Goal: Task Accomplishment & Management: Use online tool/utility

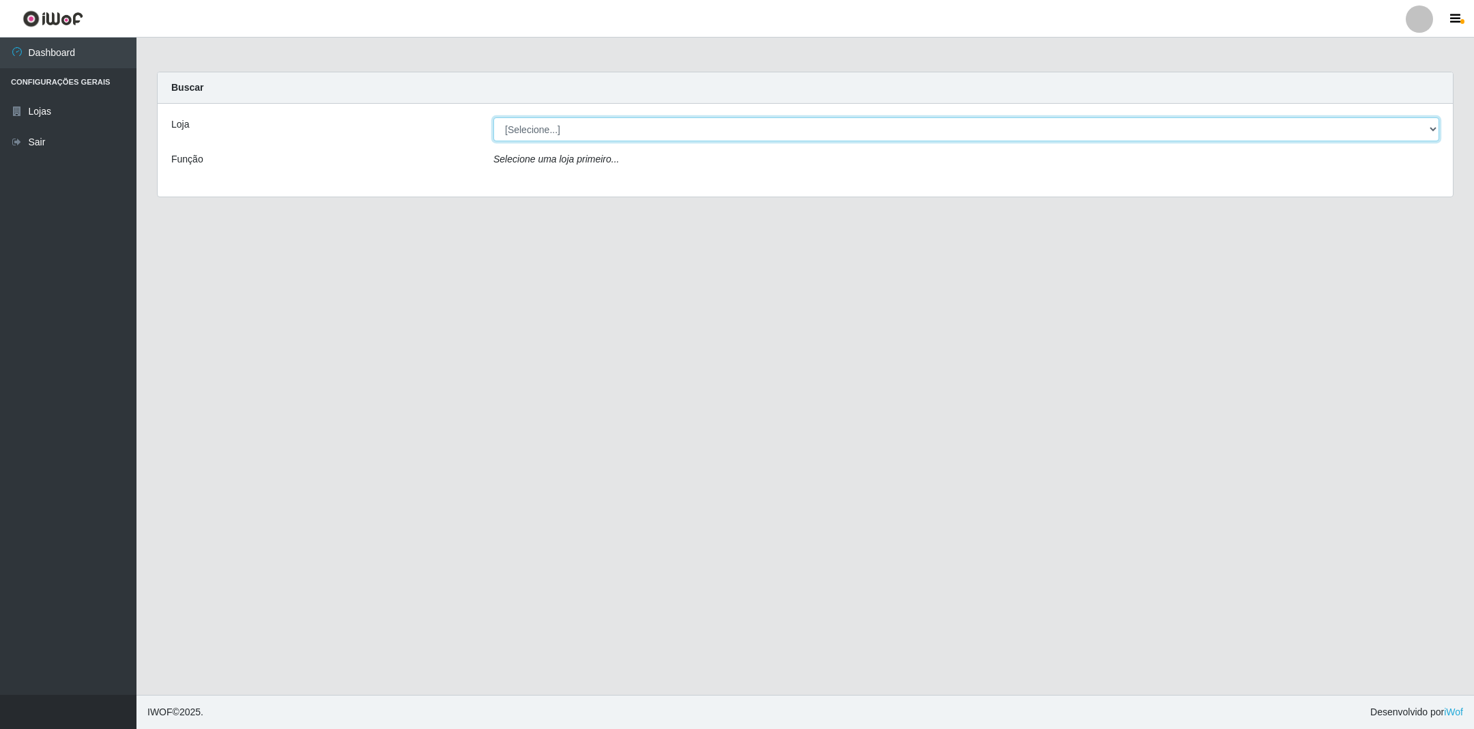
click at [569, 124] on select "[Selecione...] SuperShow - Asa Norte" at bounding box center [966, 129] width 946 height 24
select select "71"
click at [493, 117] on select "[Selecione...] SuperShow - Asa Norte" at bounding box center [966, 129] width 946 height 24
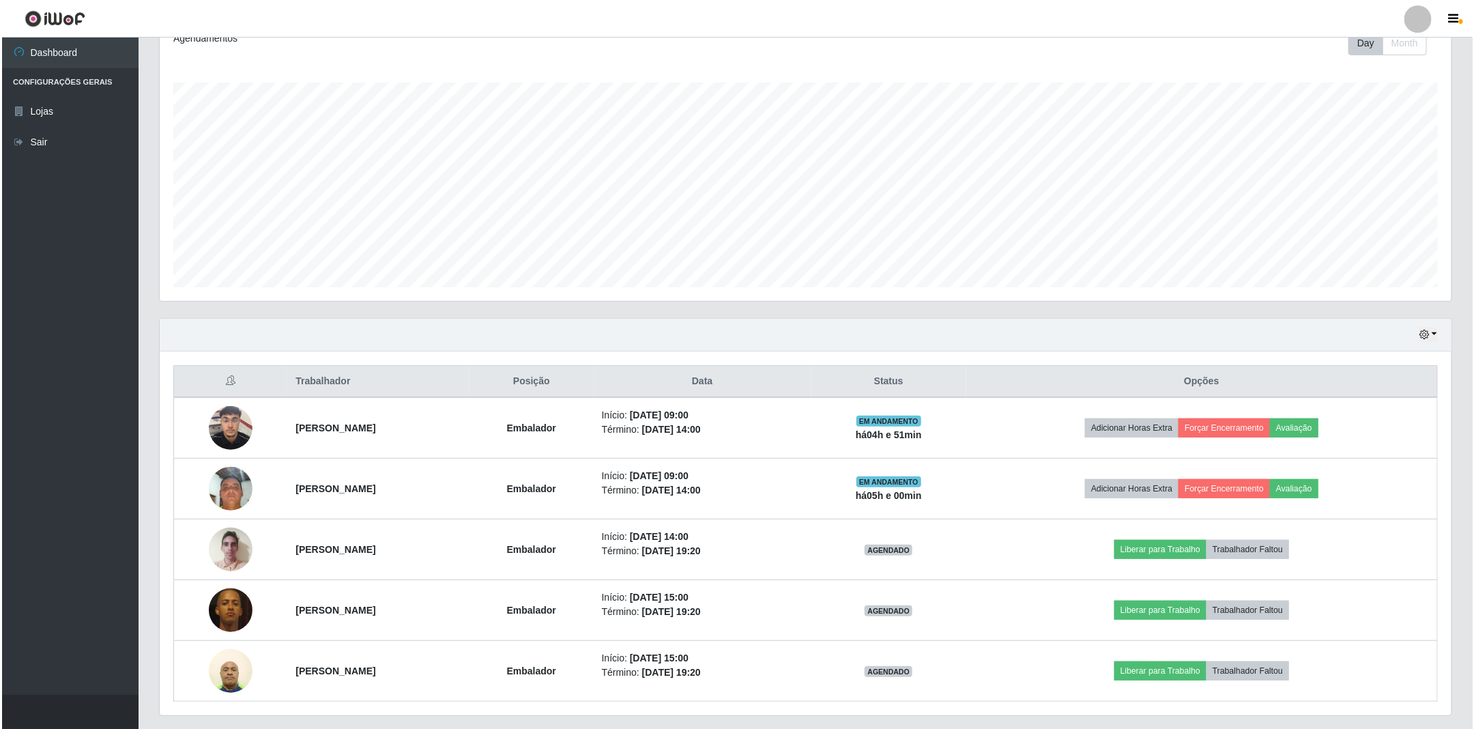
scroll to position [205, 0]
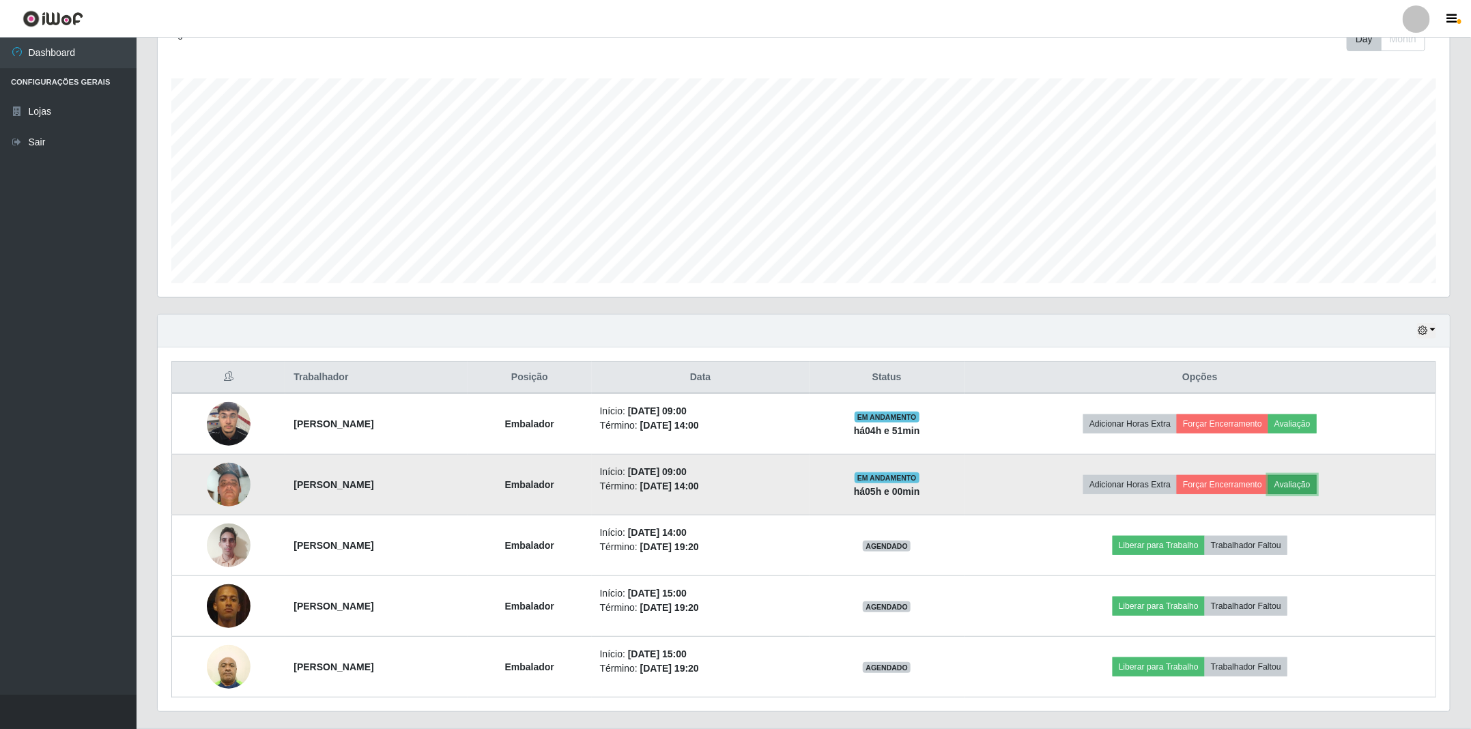
click at [1316, 489] on button "Avaliação" at bounding box center [1292, 484] width 48 height 19
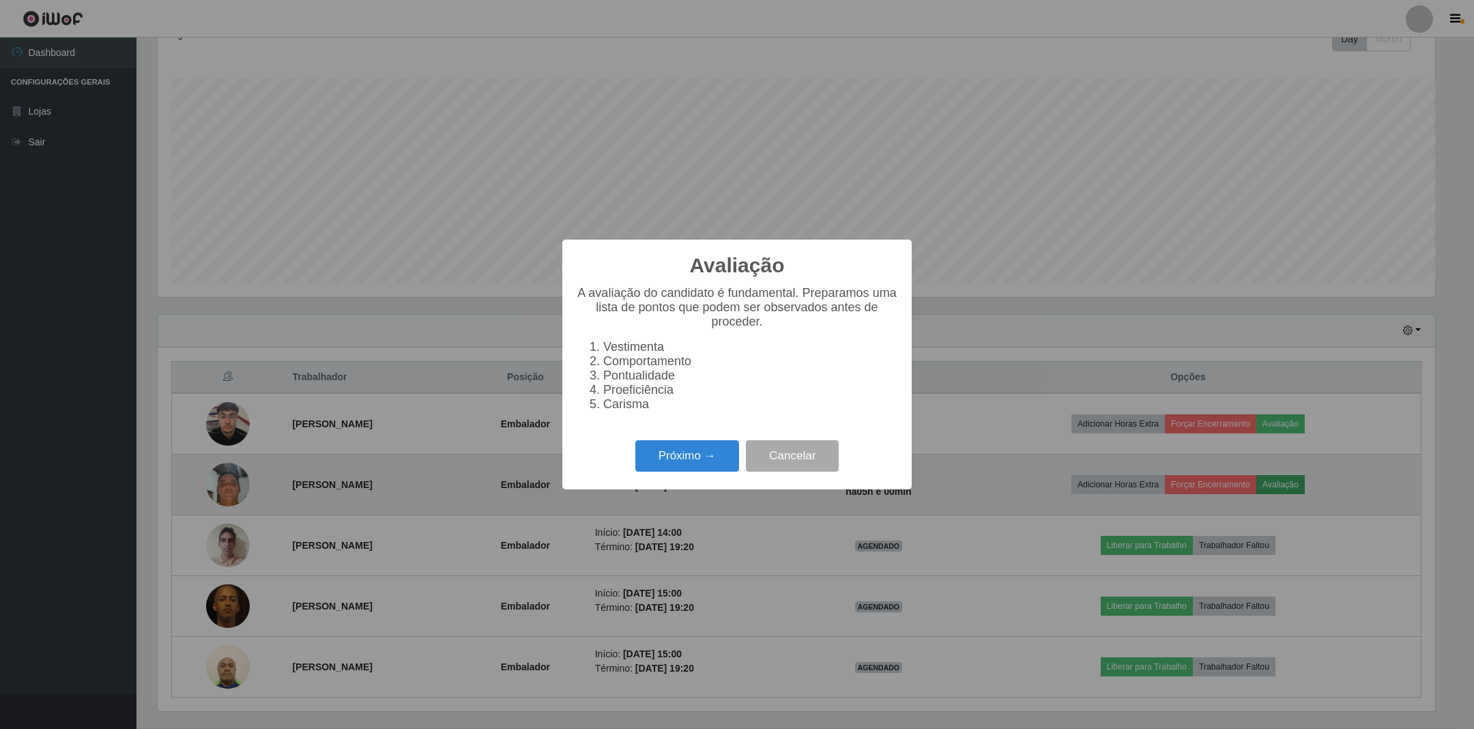
scroll to position [285, 1278]
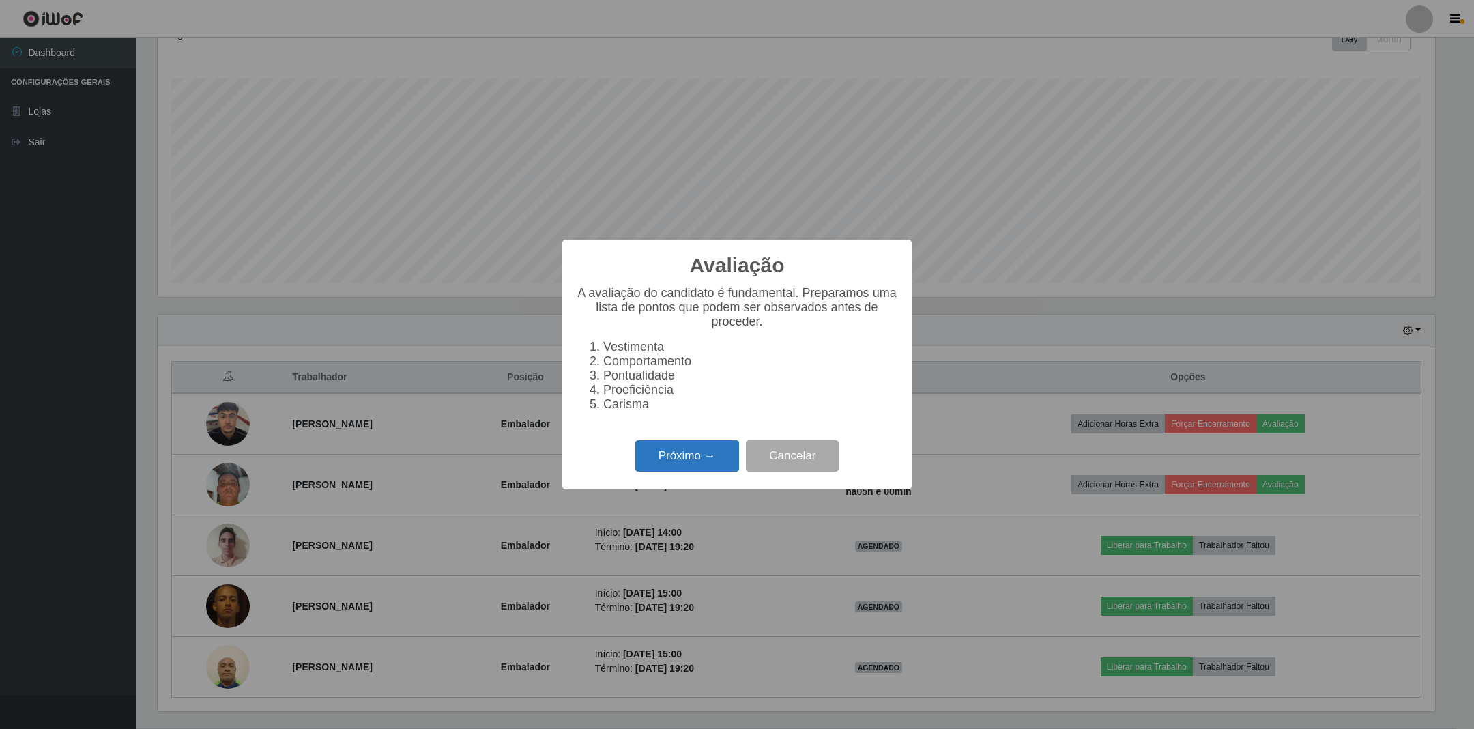
click at [703, 463] on button "Próximo →" at bounding box center [687, 456] width 104 height 32
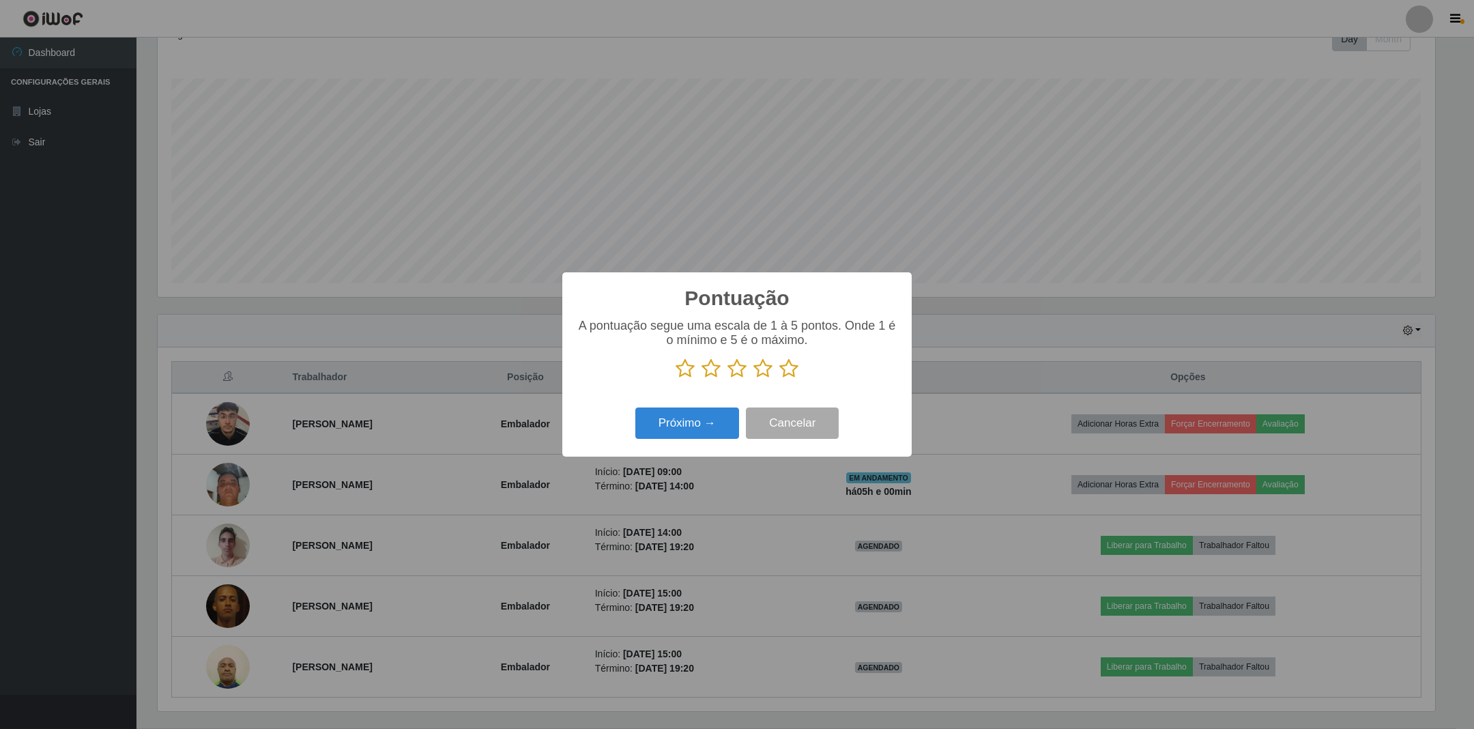
scroll to position [682177, 681184]
click at [780, 371] on icon at bounding box center [788, 368] width 19 height 20
click at [779, 379] on input "radio" at bounding box center [779, 379] width 0 height 0
click at [711, 427] on button "Próximo →" at bounding box center [687, 423] width 104 height 32
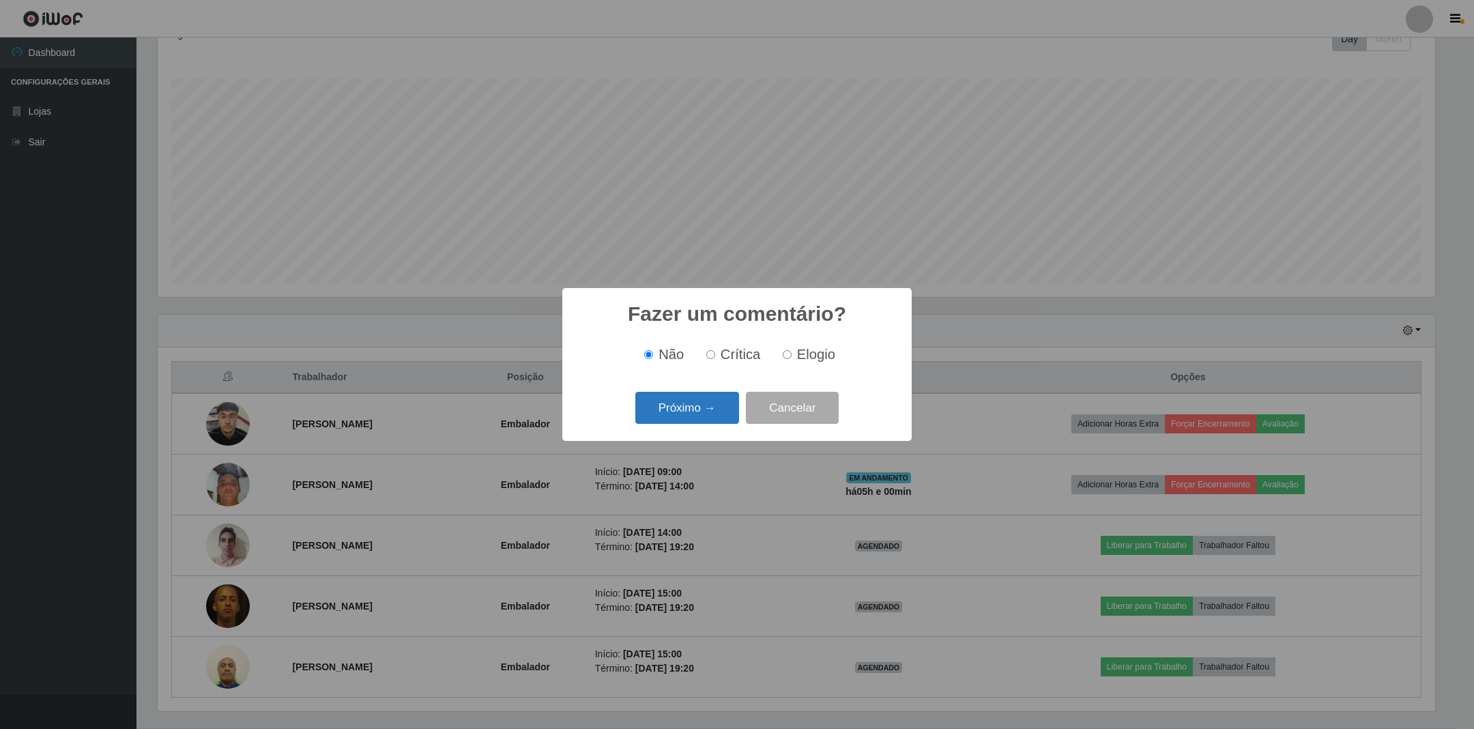
click at [713, 414] on button "Próximo →" at bounding box center [687, 408] width 104 height 32
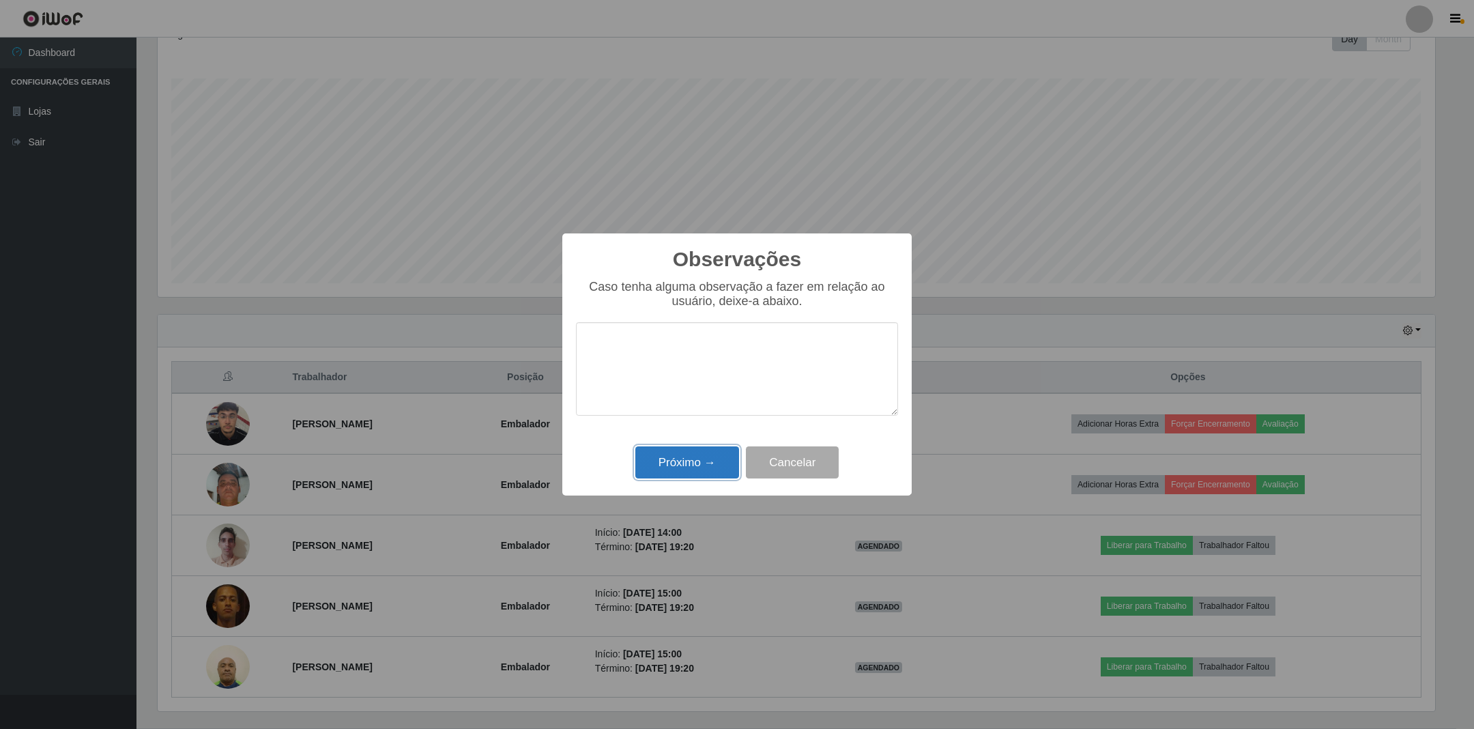
click at [692, 469] on button "Próximo →" at bounding box center [687, 462] width 104 height 32
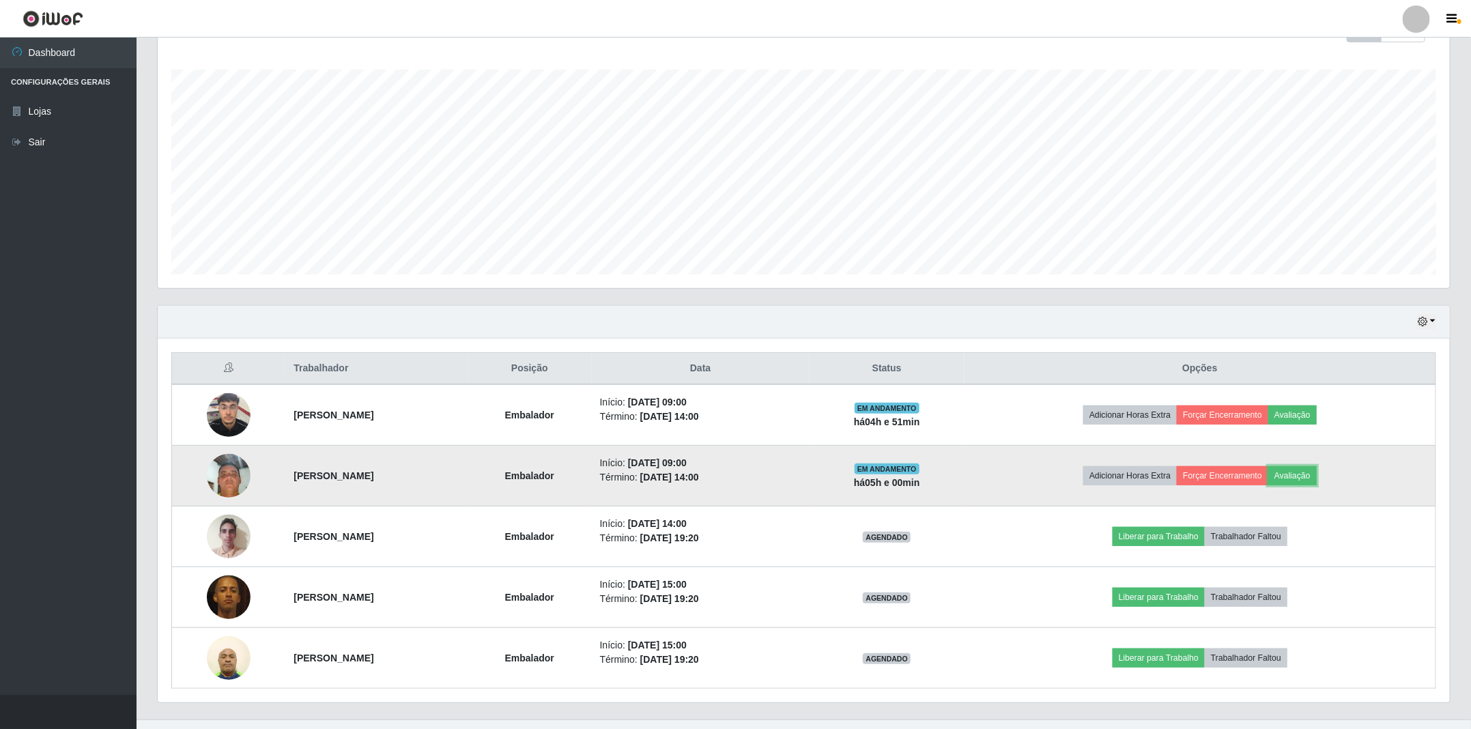
scroll to position [244, 0]
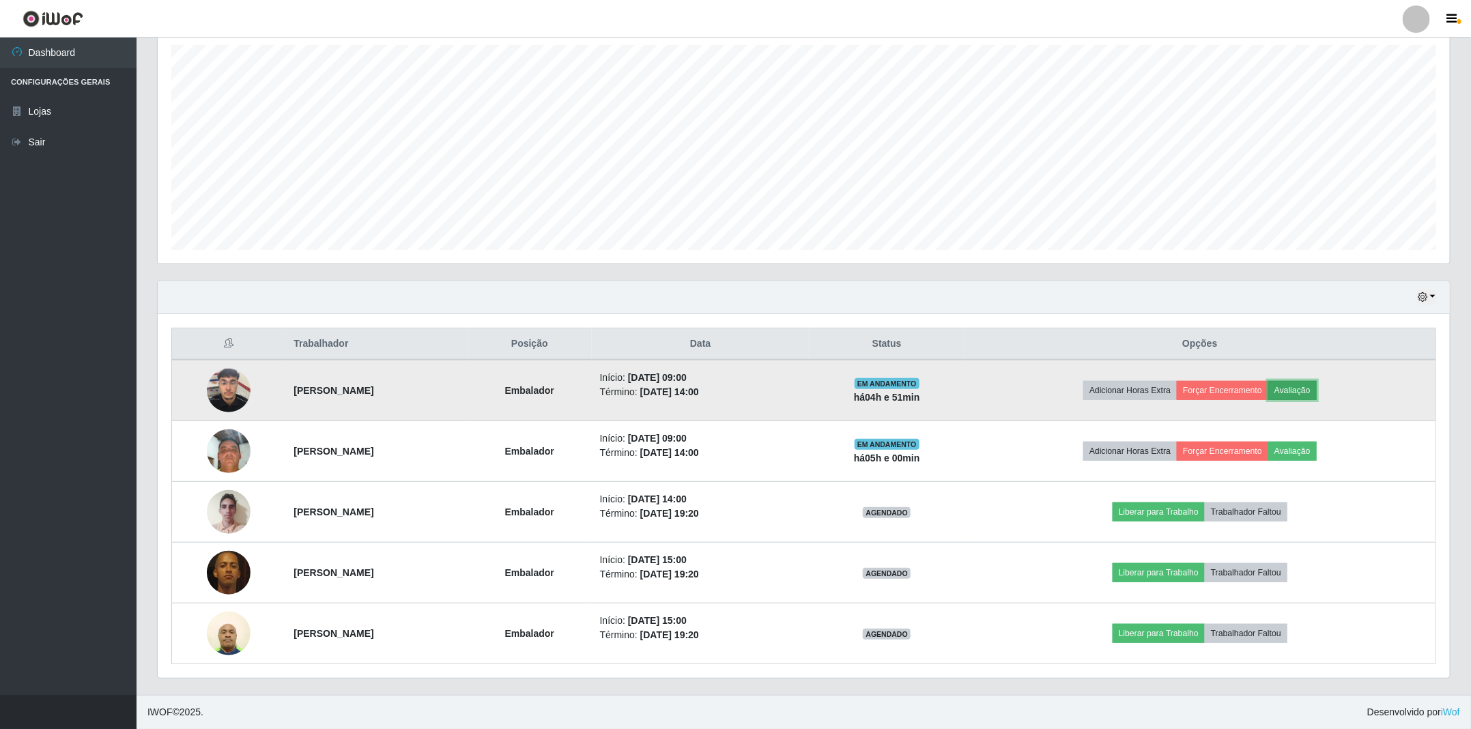
click at [1316, 390] on button "Avaliação" at bounding box center [1292, 390] width 48 height 19
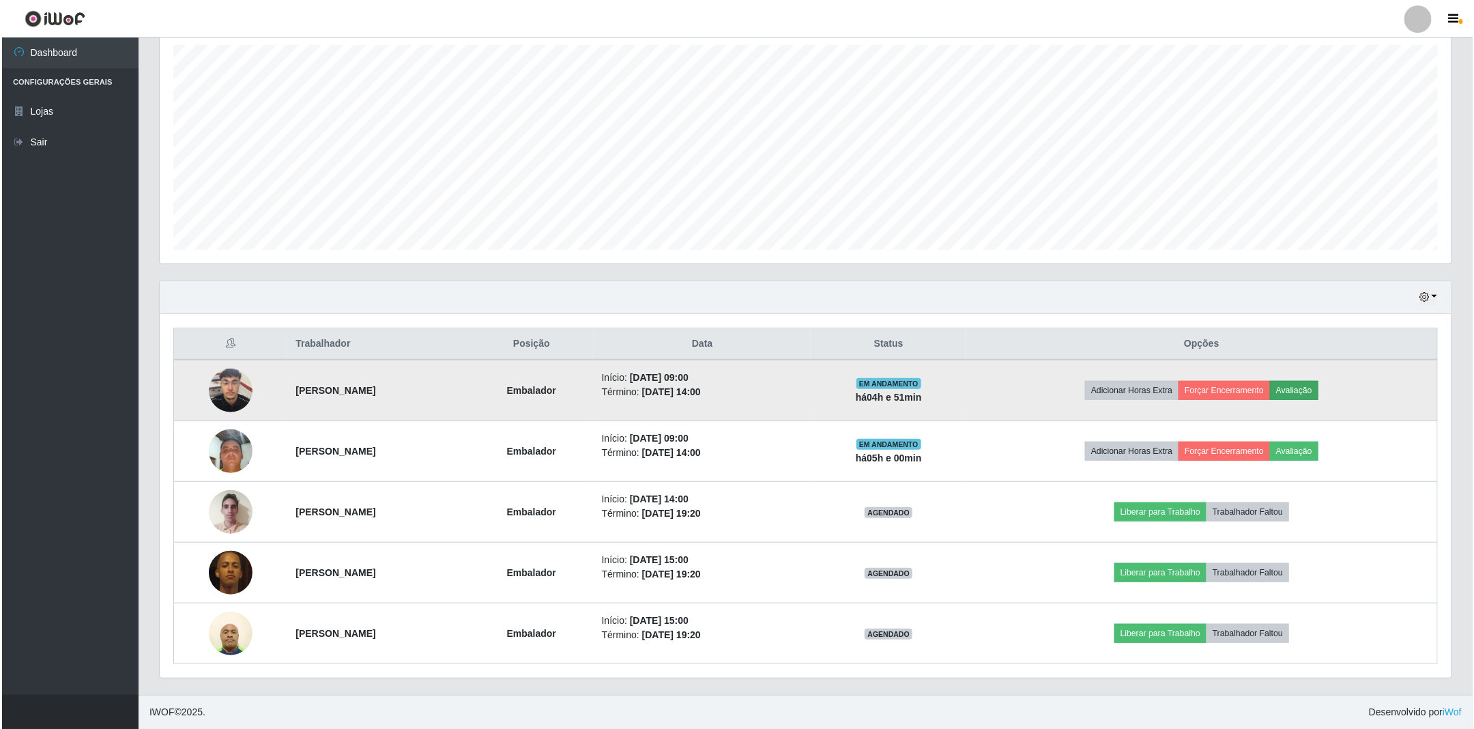
scroll to position [285, 1278]
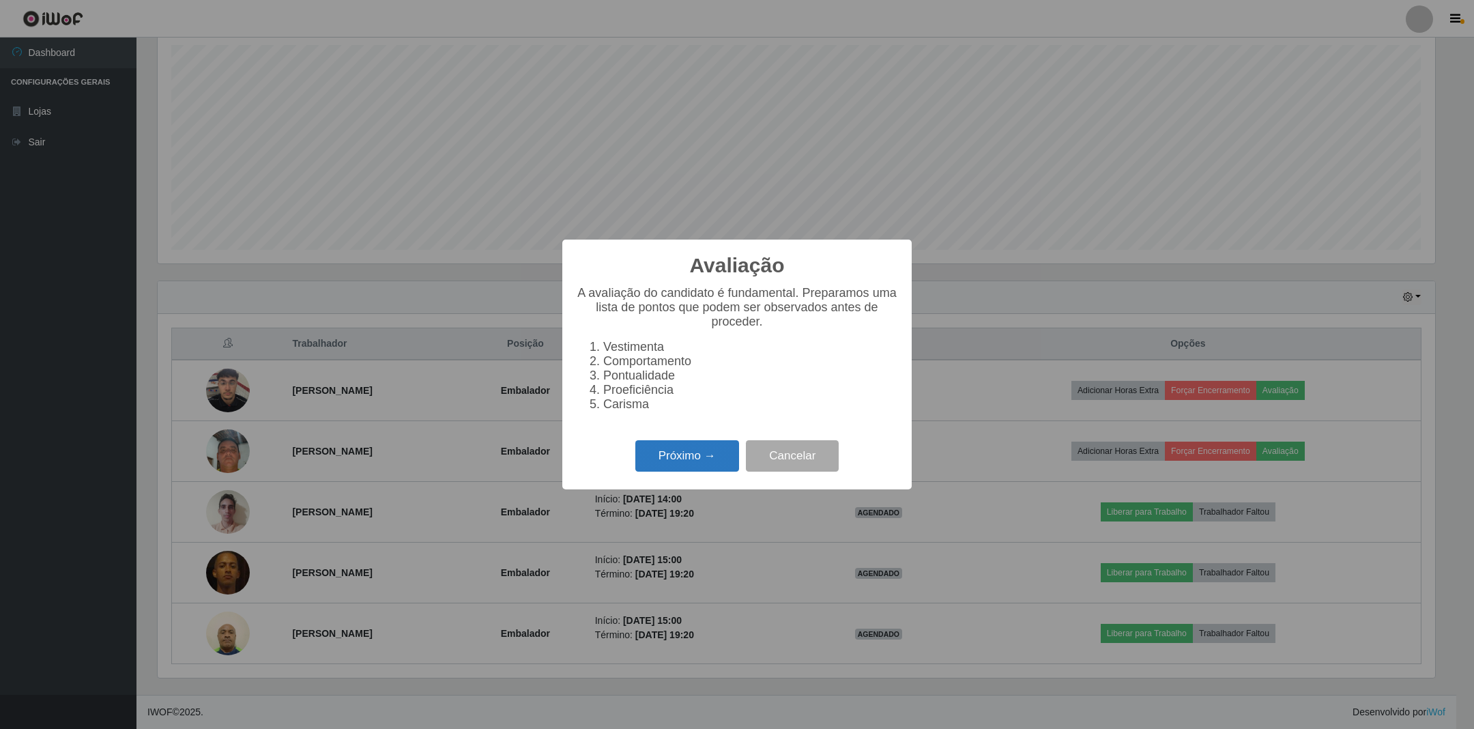
click at [695, 450] on button "Próximo →" at bounding box center [687, 456] width 104 height 32
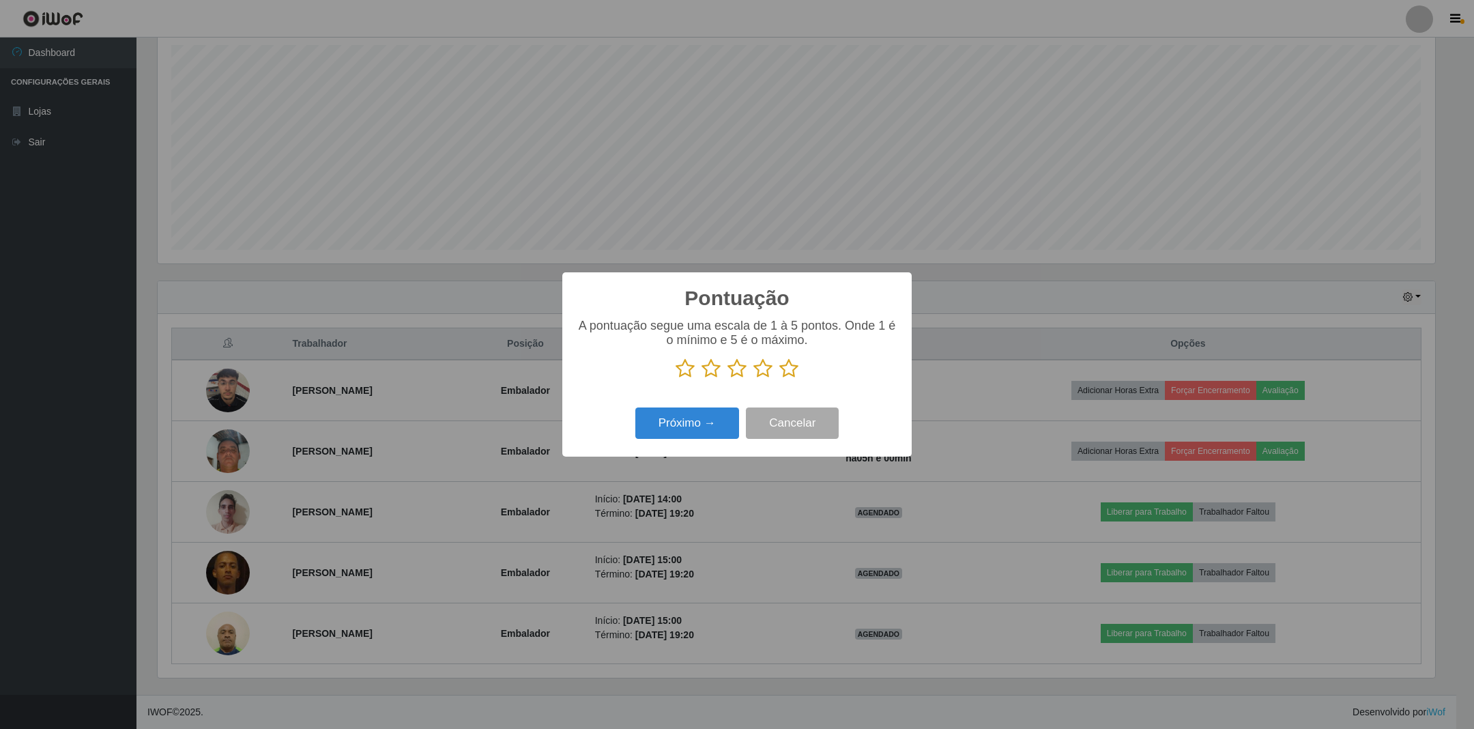
drag, startPoint x: 789, startPoint y: 369, endPoint x: 742, endPoint y: 408, distance: 61.1
click at [787, 377] on icon at bounding box center [788, 368] width 19 height 20
click at [779, 379] on input "radio" at bounding box center [779, 379] width 0 height 0
click at [706, 416] on button "Próximo →" at bounding box center [687, 423] width 104 height 32
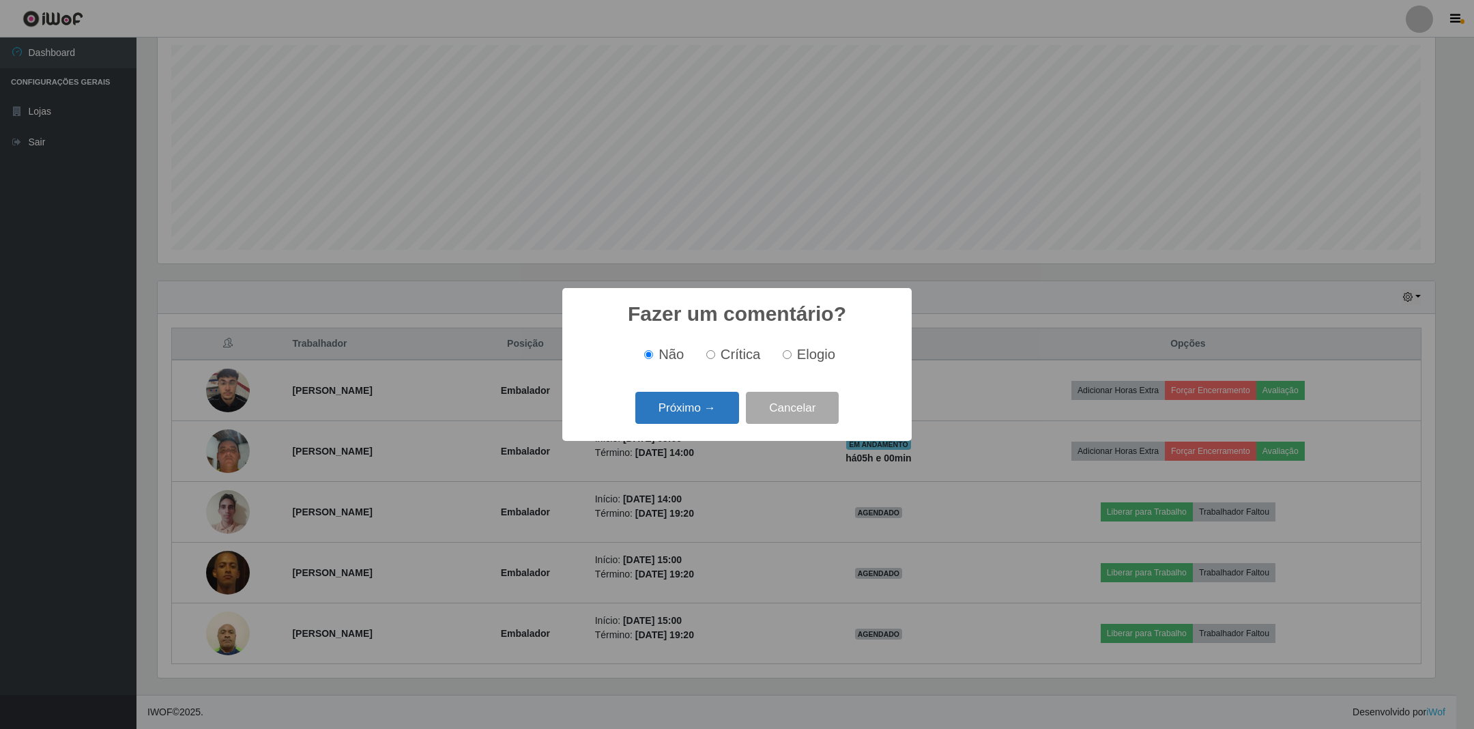
click at [704, 404] on button "Próximo →" at bounding box center [687, 408] width 104 height 32
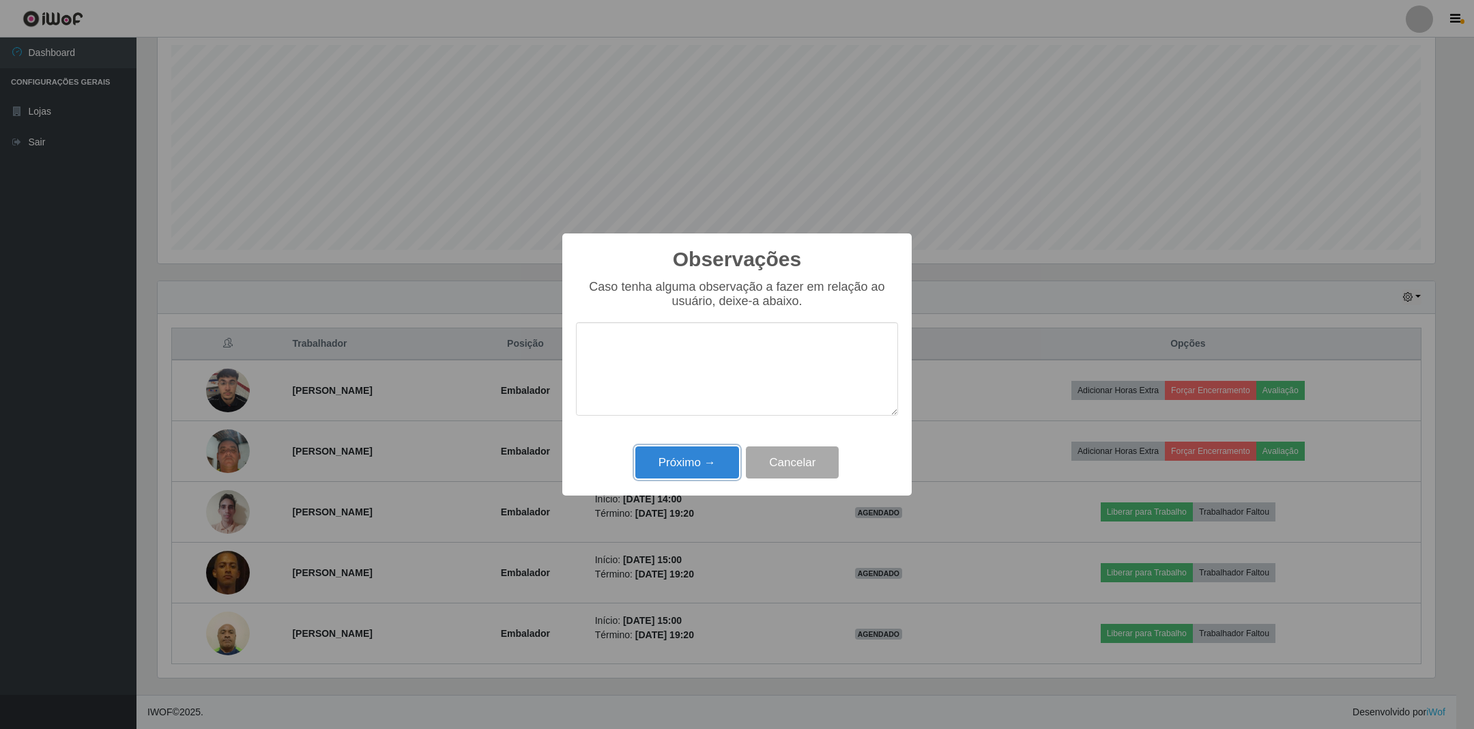
drag, startPoint x: 691, startPoint y: 469, endPoint x: 744, endPoint y: 457, distance: 54.5
click at [696, 469] on button "Próximo →" at bounding box center [687, 462] width 104 height 32
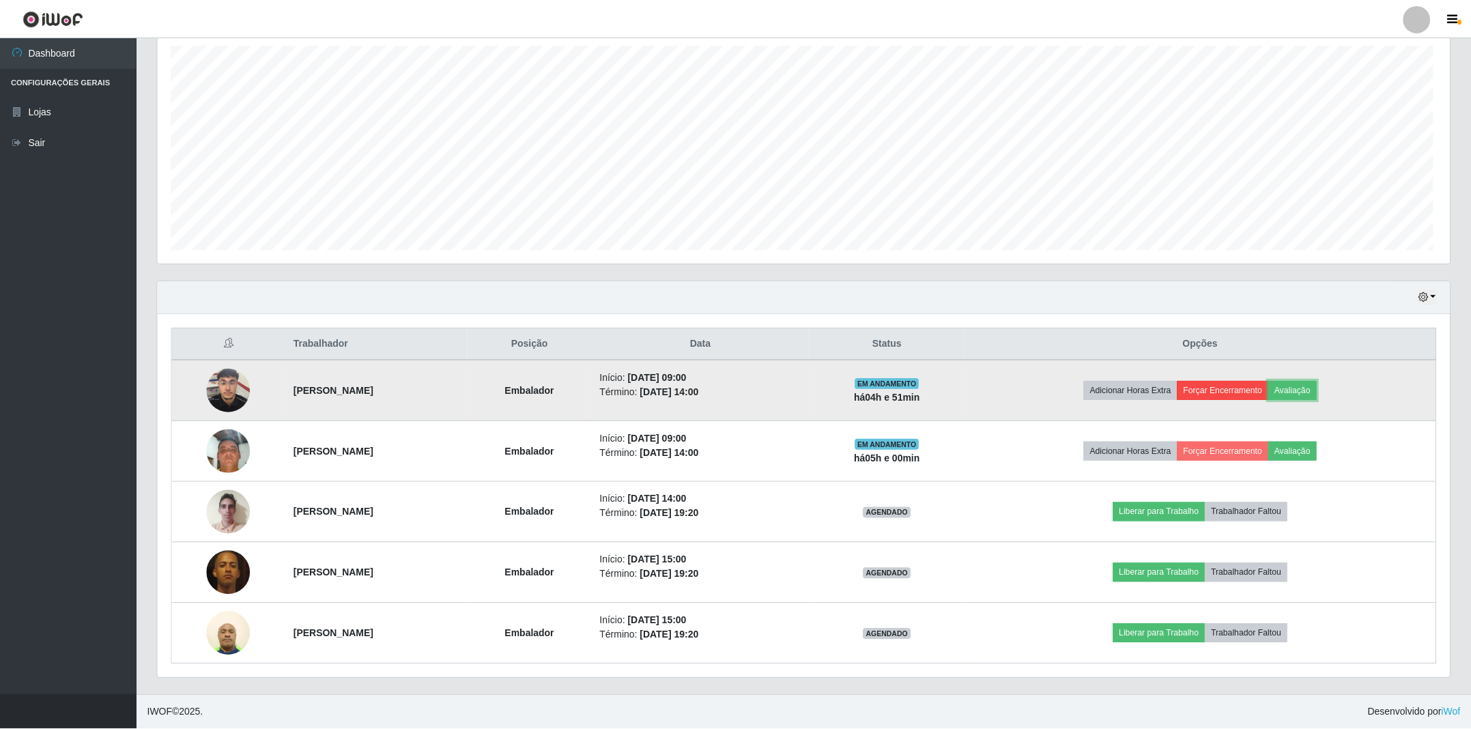
scroll to position [285, 1291]
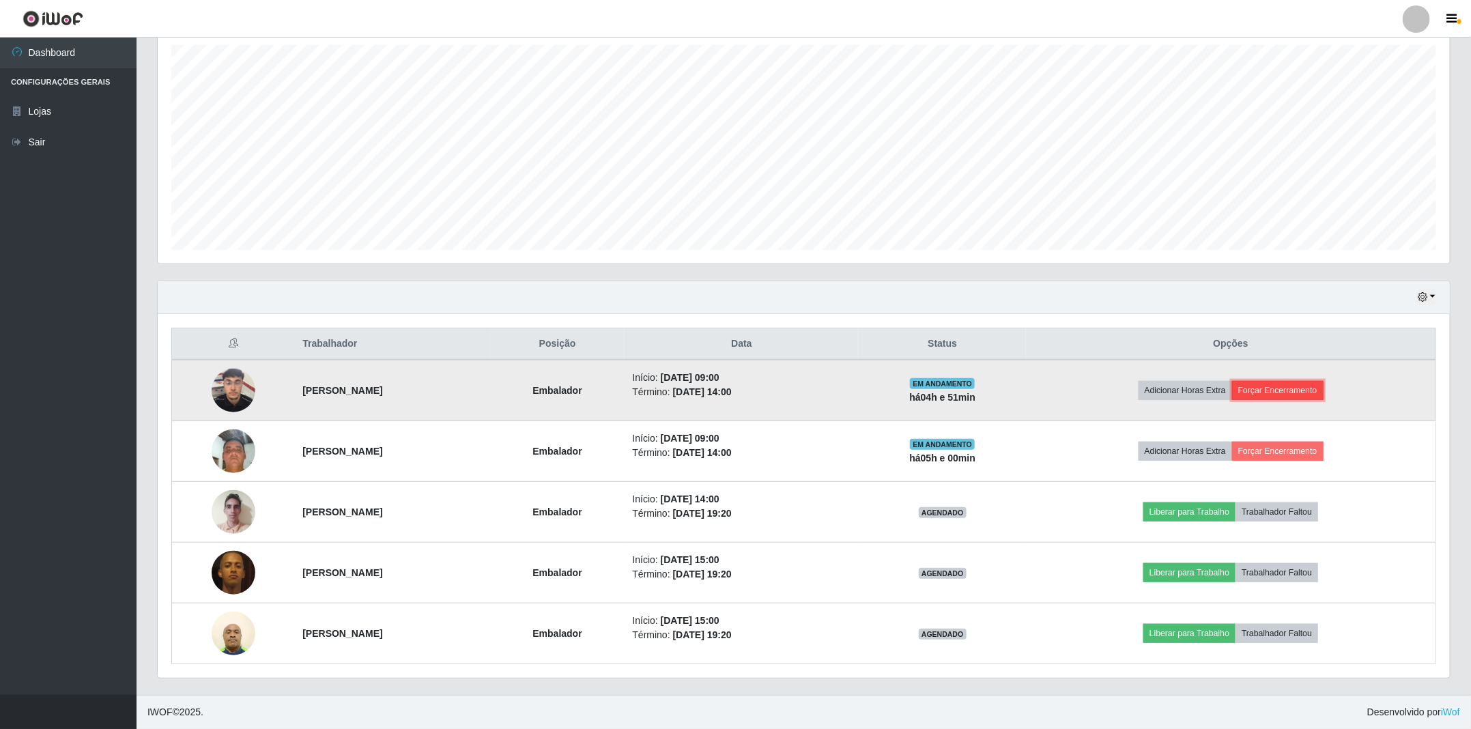
click at [1311, 386] on button "Forçar Encerramento" at bounding box center [1277, 390] width 91 height 19
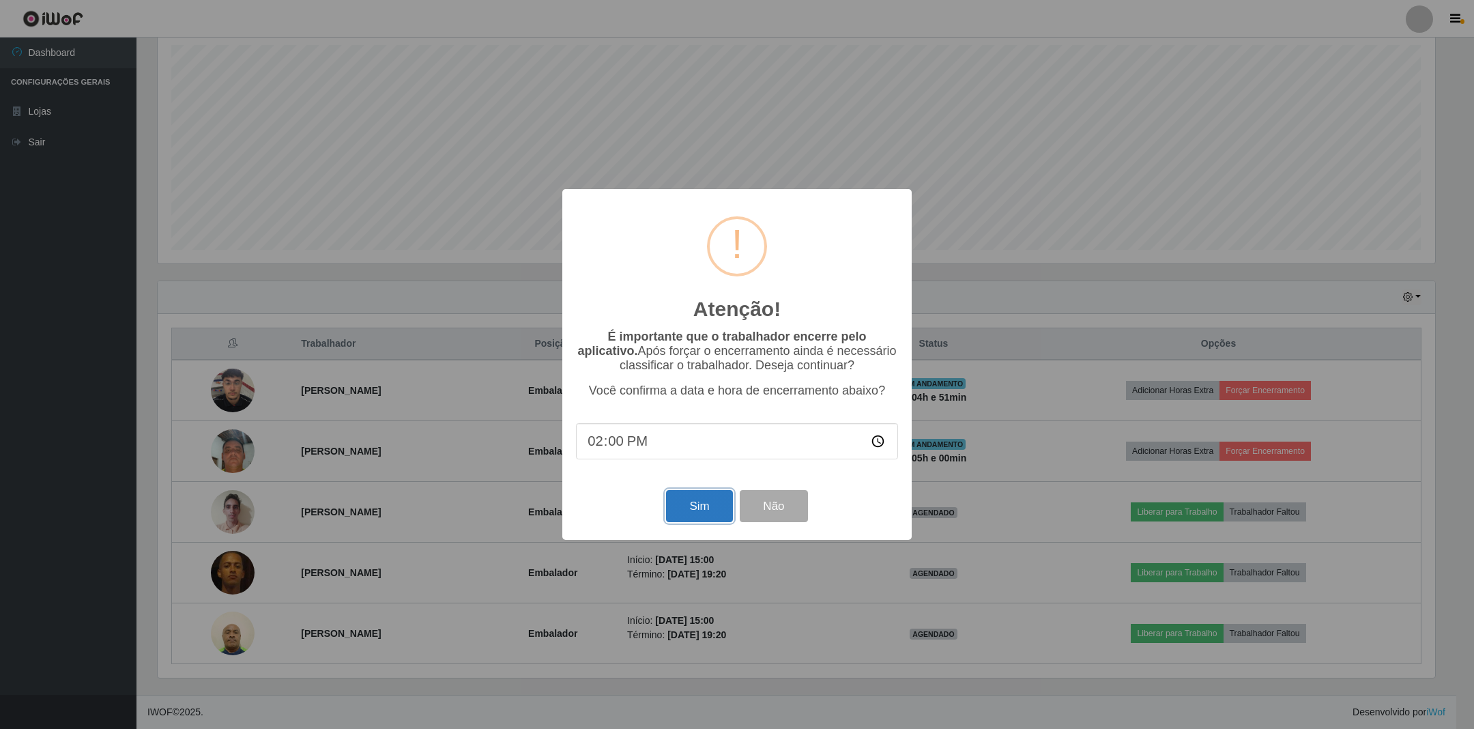
click at [682, 508] on button "Sim" at bounding box center [699, 506] width 66 height 32
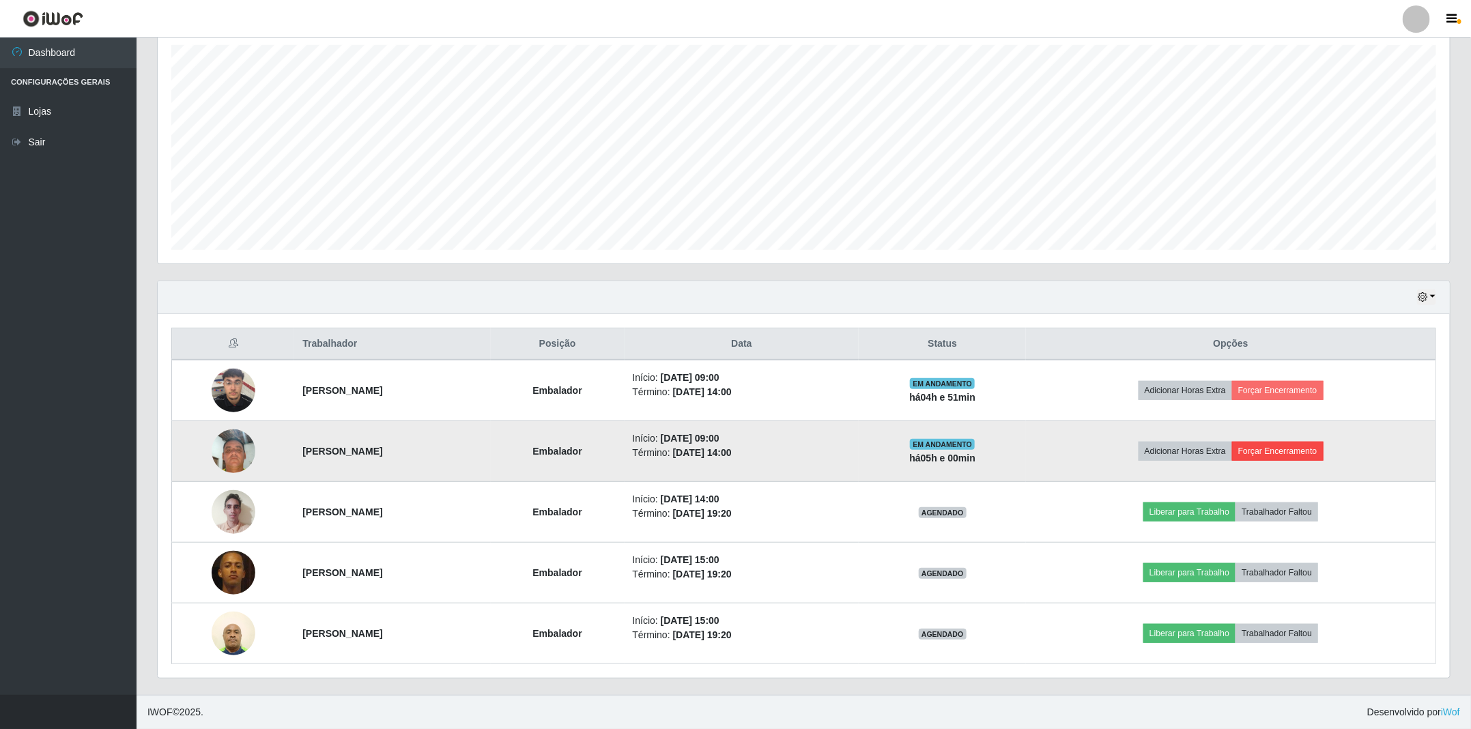
scroll to position [285, 1294]
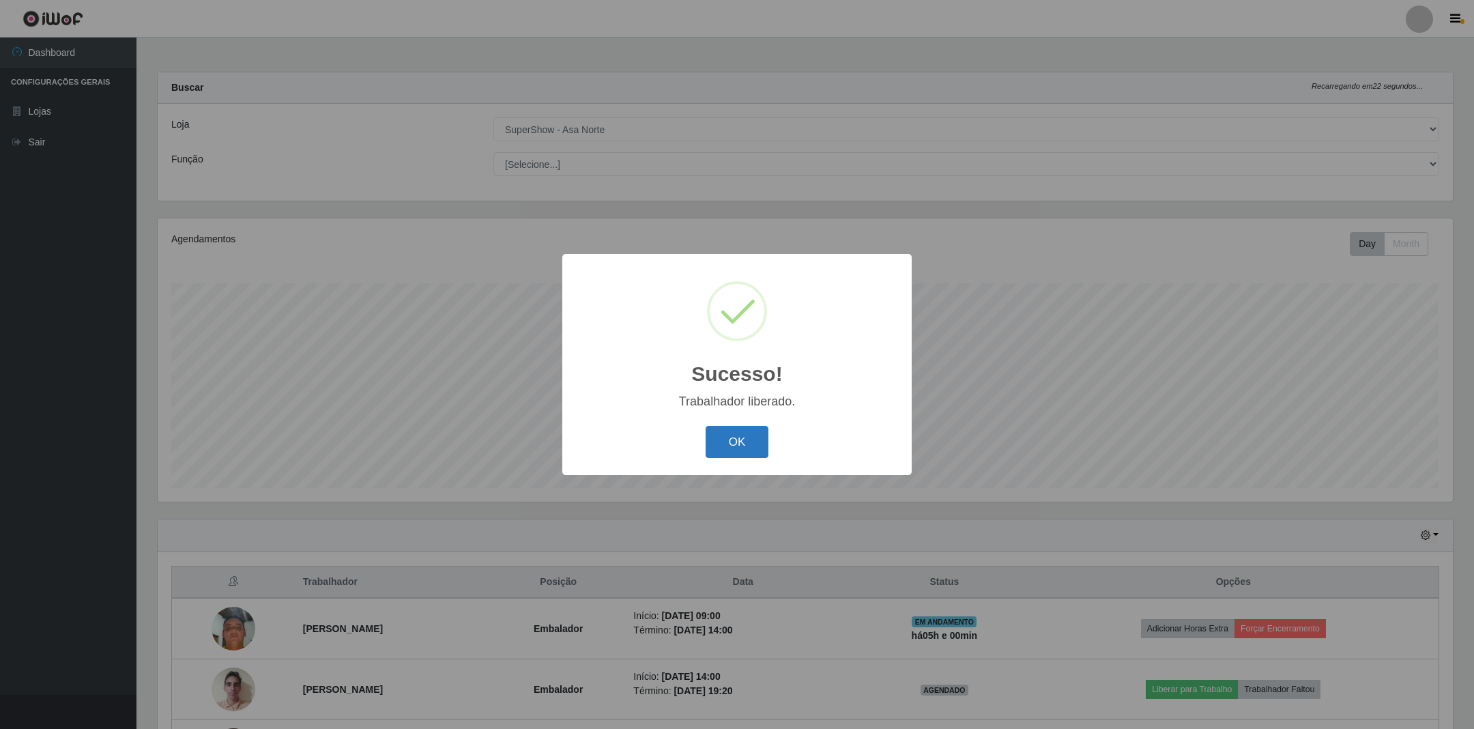
click at [731, 442] on button "OK" at bounding box center [737, 442] width 63 height 32
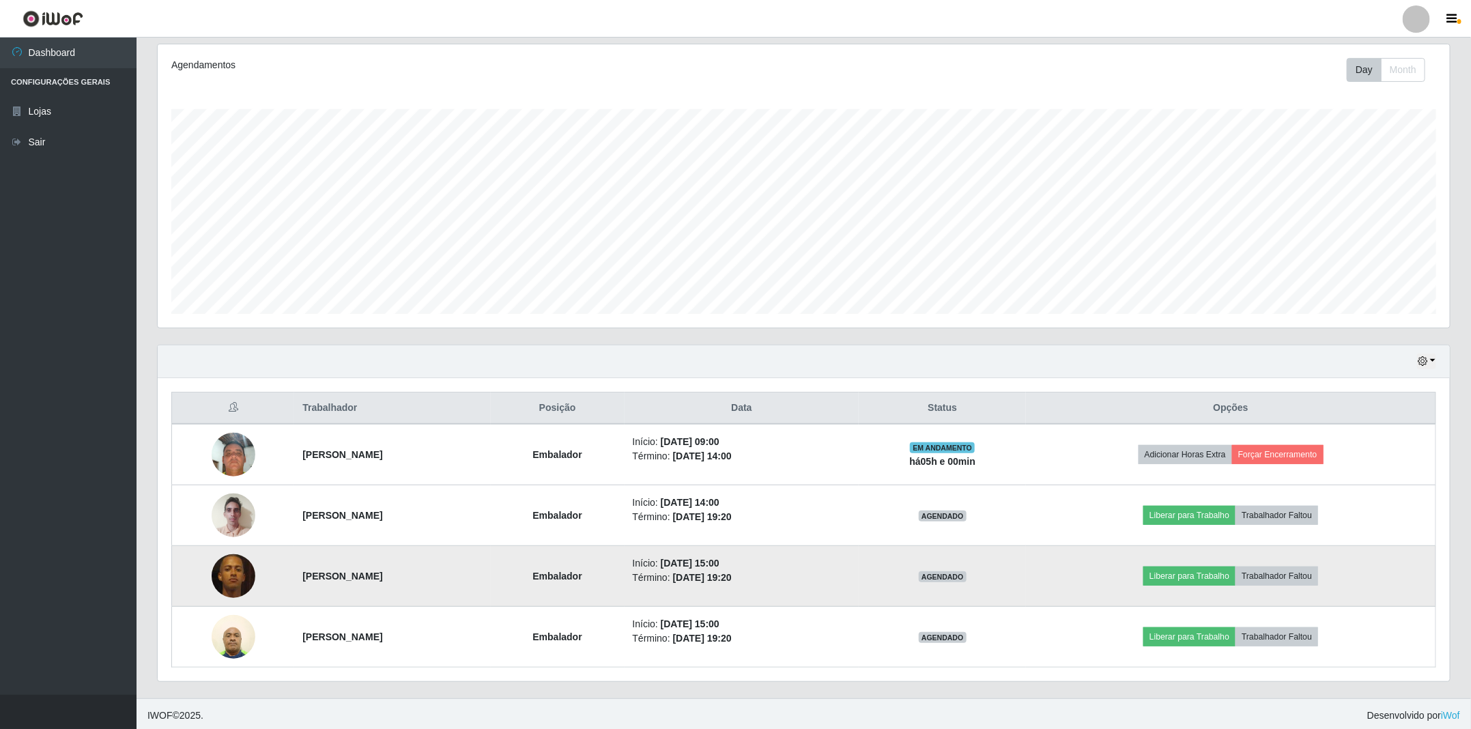
scroll to position [182, 0]
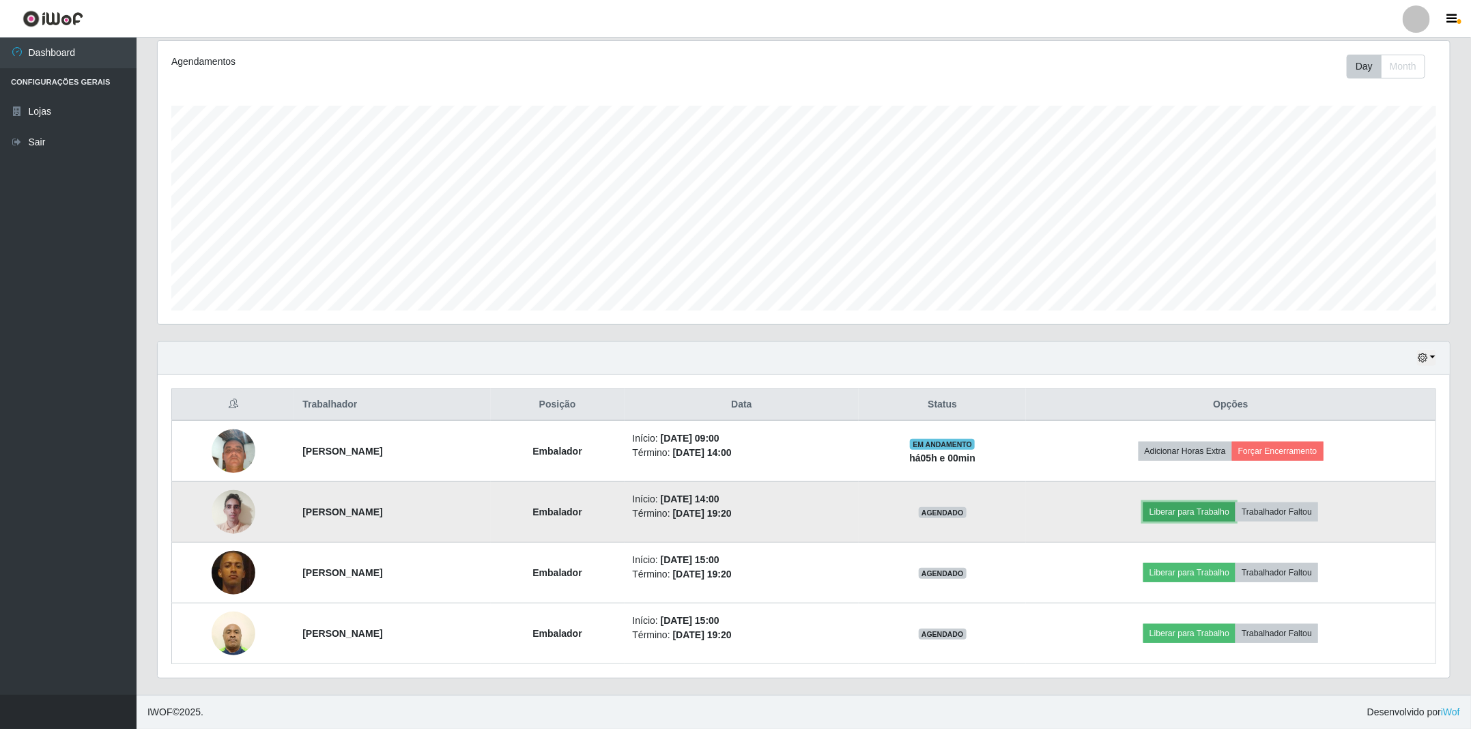
click at [1206, 508] on button "Liberar para Trabalho" at bounding box center [1189, 511] width 92 height 19
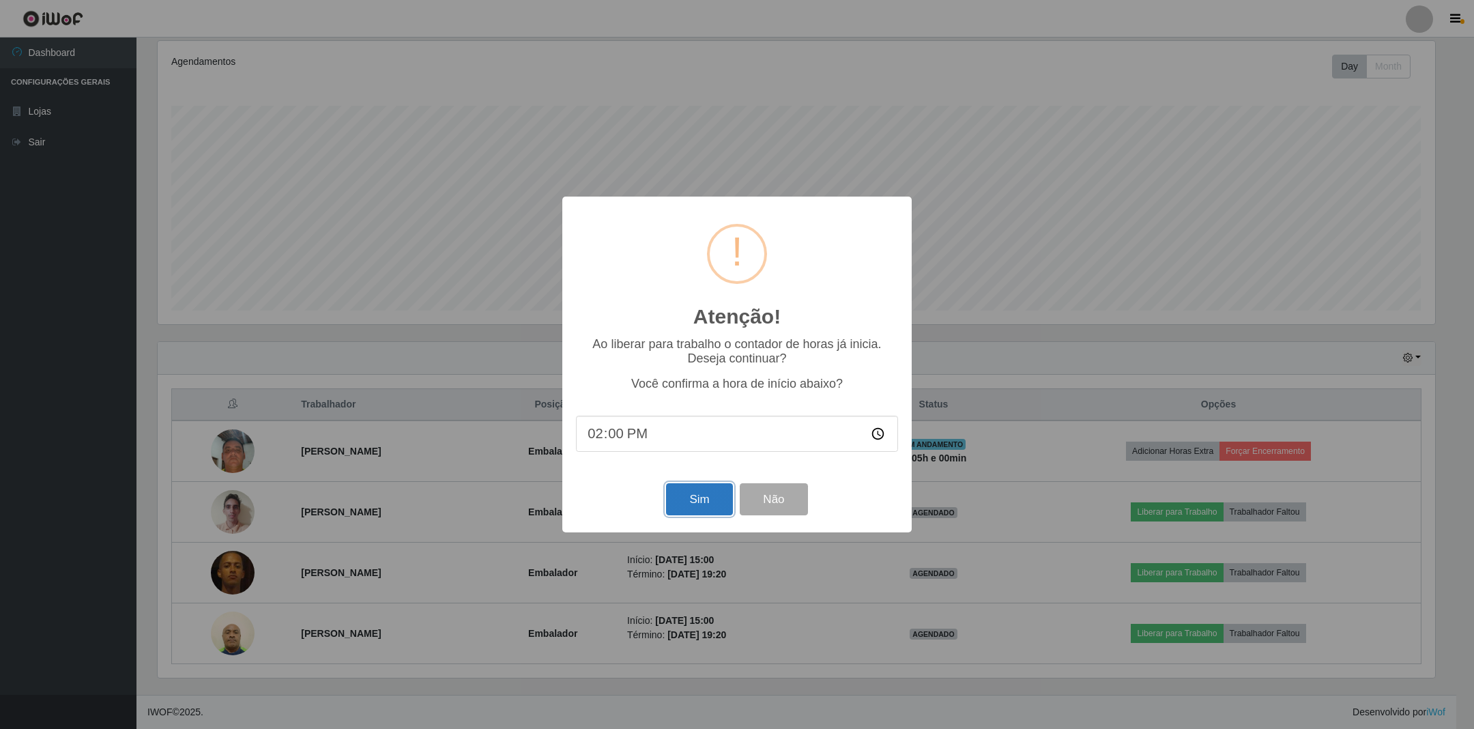
click at [697, 502] on button "Sim" at bounding box center [699, 499] width 66 height 32
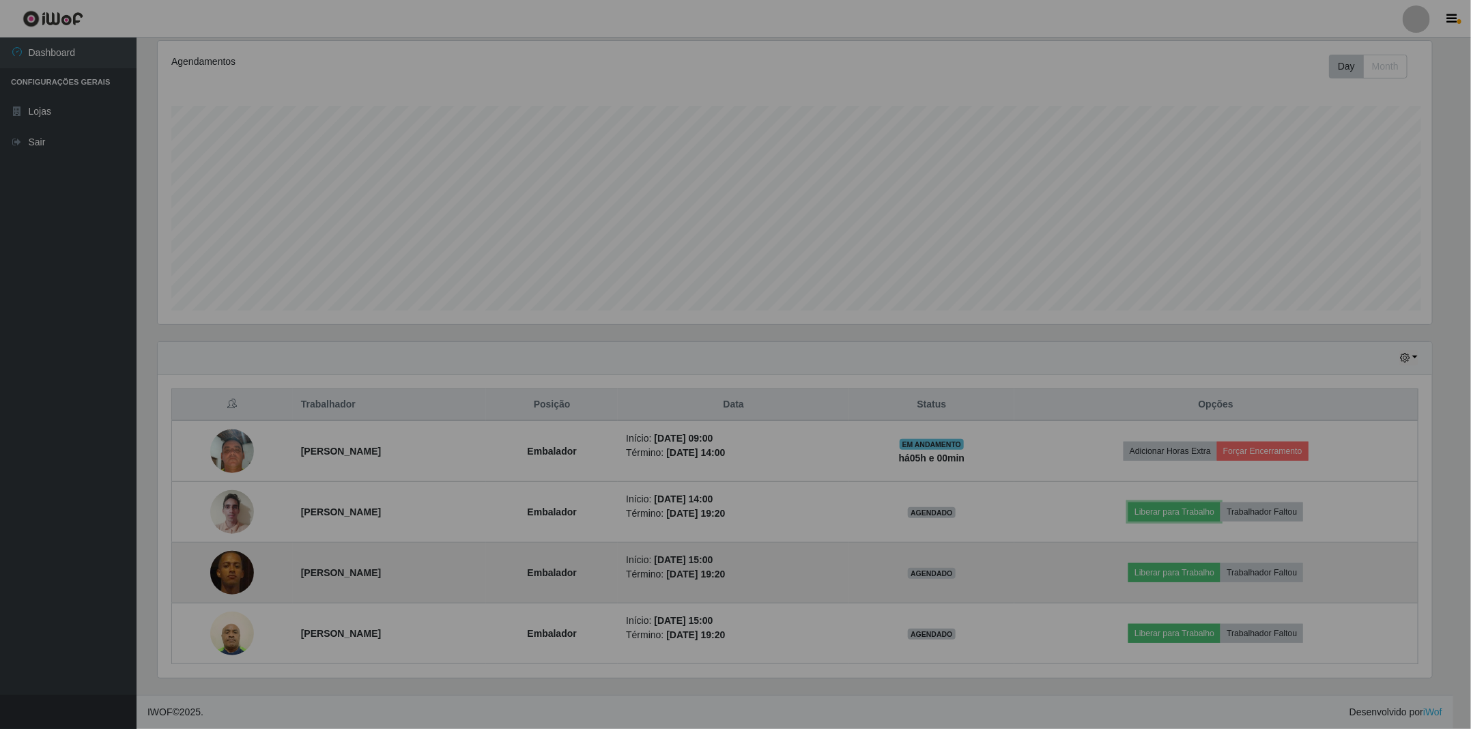
scroll to position [0, 0]
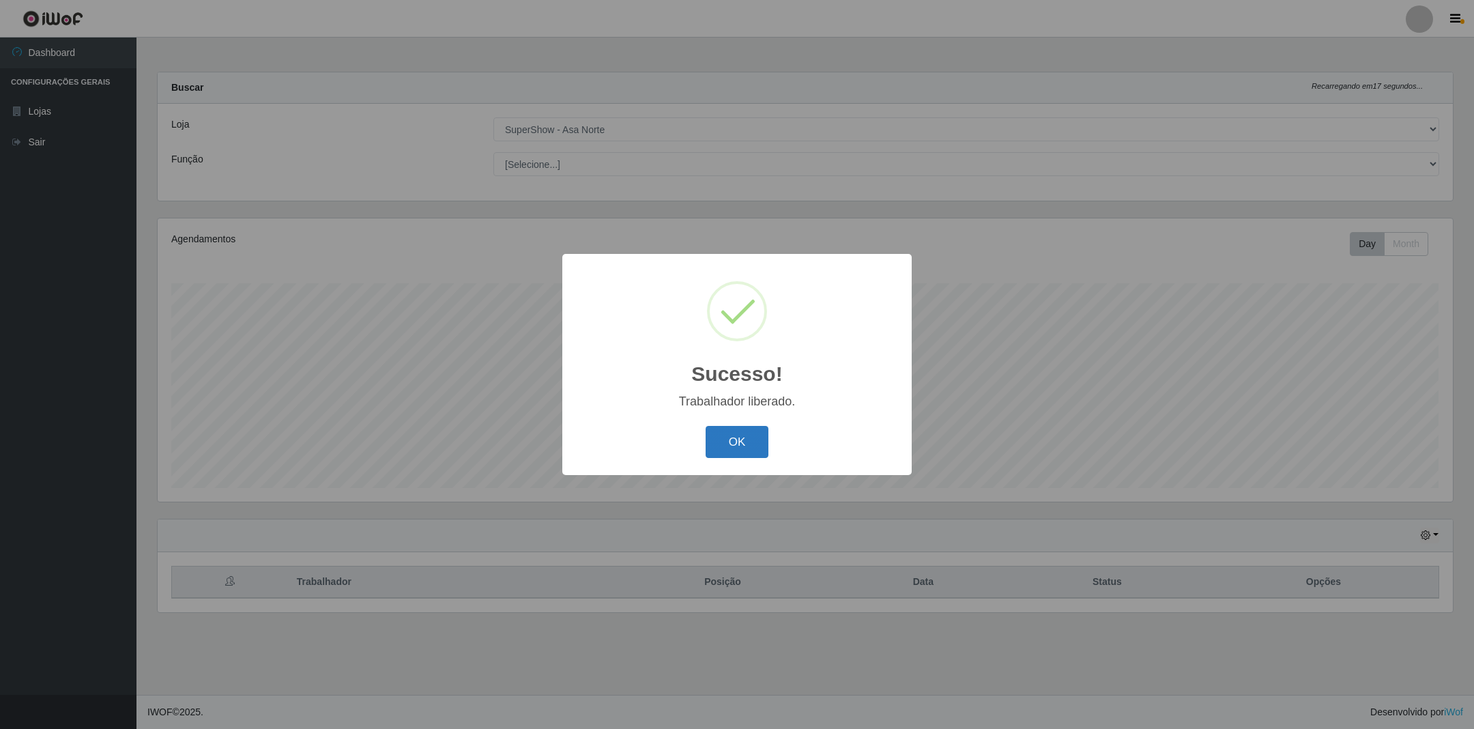
click at [732, 435] on button "OK" at bounding box center [737, 442] width 63 height 32
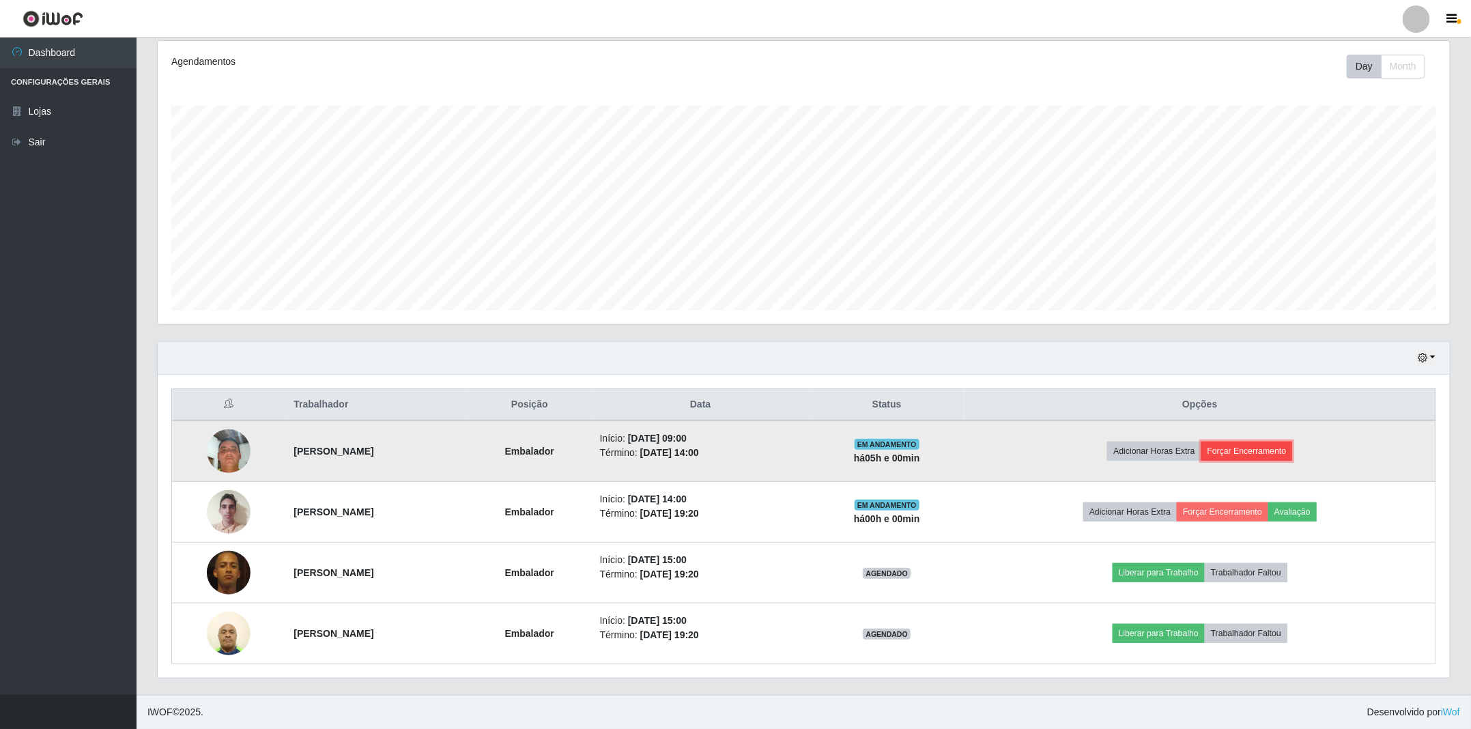
click at [1259, 446] on button "Forçar Encerramento" at bounding box center [1246, 451] width 91 height 19
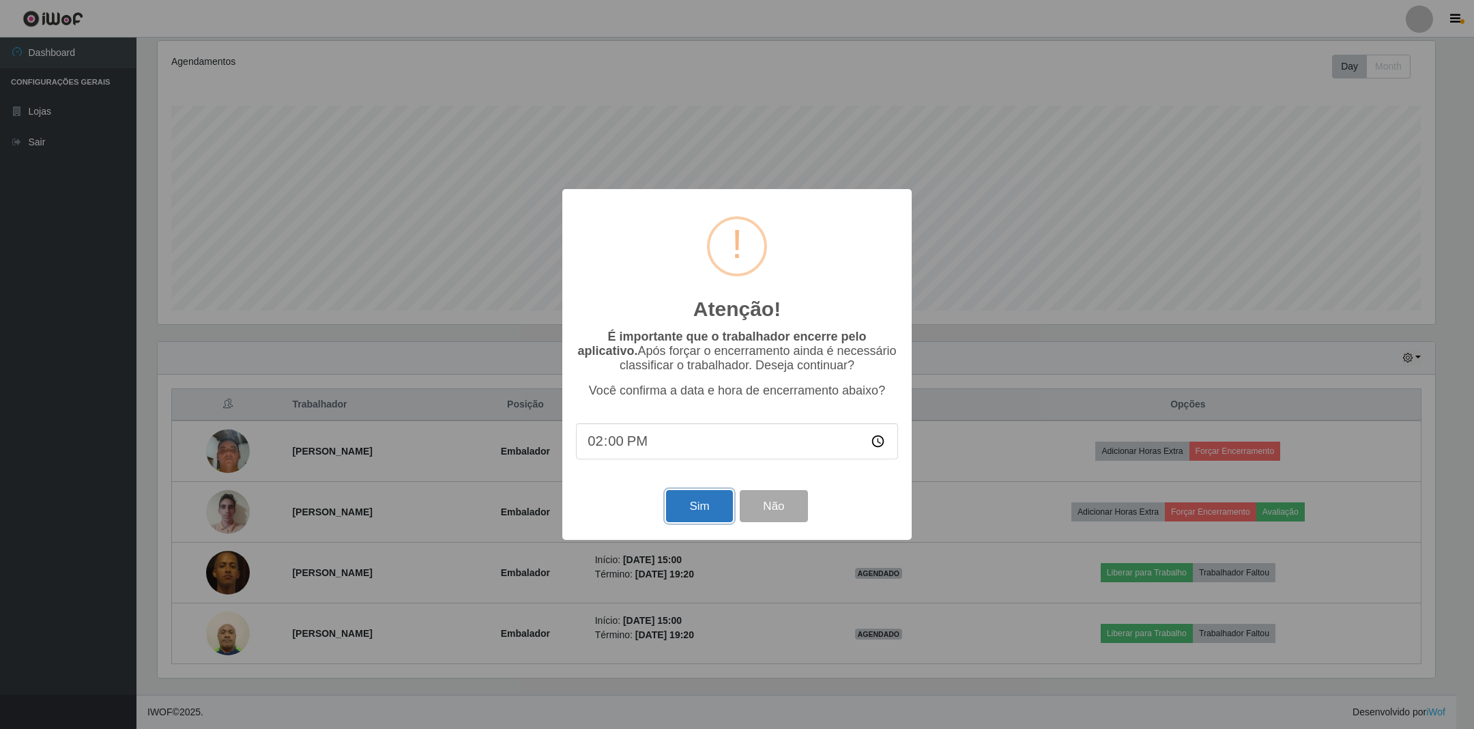
click at [717, 508] on button "Sim" at bounding box center [699, 506] width 66 height 32
